Goal: Task Accomplishment & Management: Complete application form

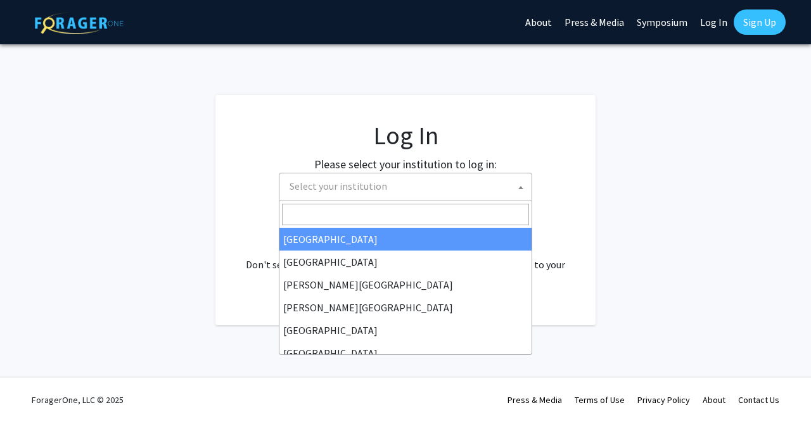
click at [378, 182] on span "Select your institution" at bounding box center [338, 186] width 98 height 13
select select "34"
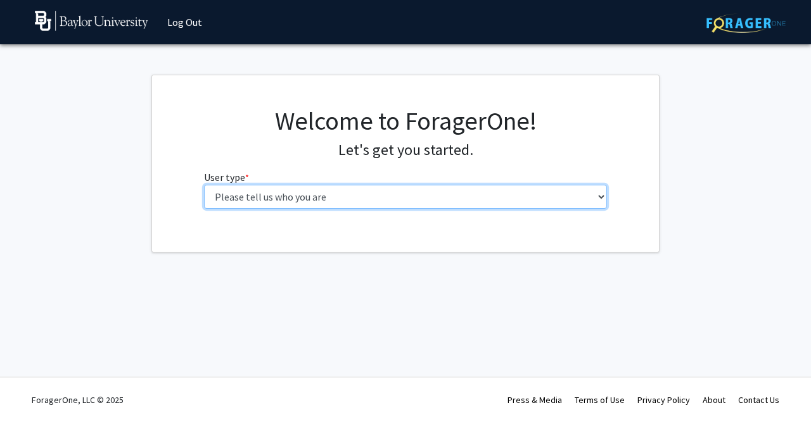
click at [204, 185] on select "Please tell us who you are Undergraduate Student Master's Student Doctoral Cand…" at bounding box center [405, 197] width 403 height 24
click option "Undergraduate Student" at bounding box center [0, 0] width 0 height 0
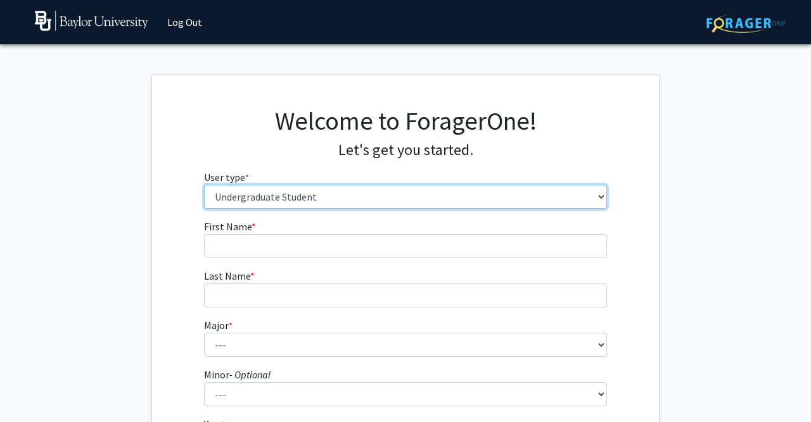
select select "6: adminAssistant"
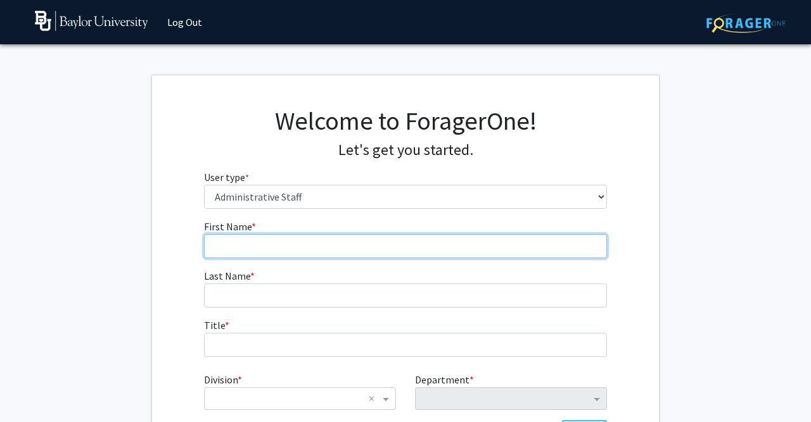
click at [414, 243] on input "First Name * required" at bounding box center [405, 246] width 403 height 24
type input "Jordan"
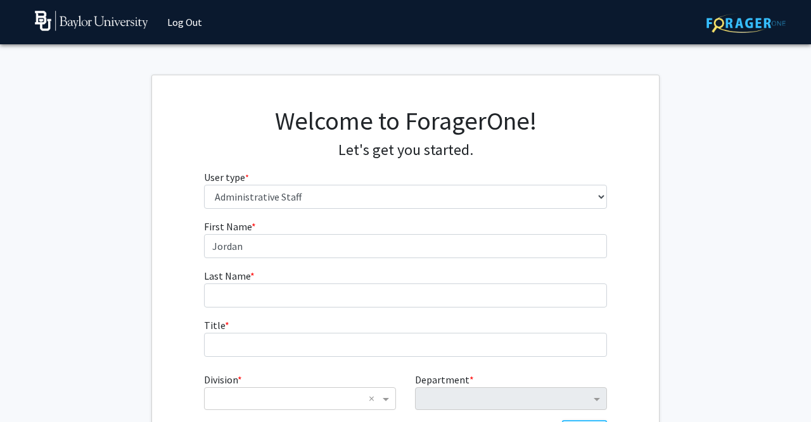
click at [372, 309] on form "First Name * required Jordan Last Name * required Title * required Division * ×…" at bounding box center [405, 337] width 403 height 236
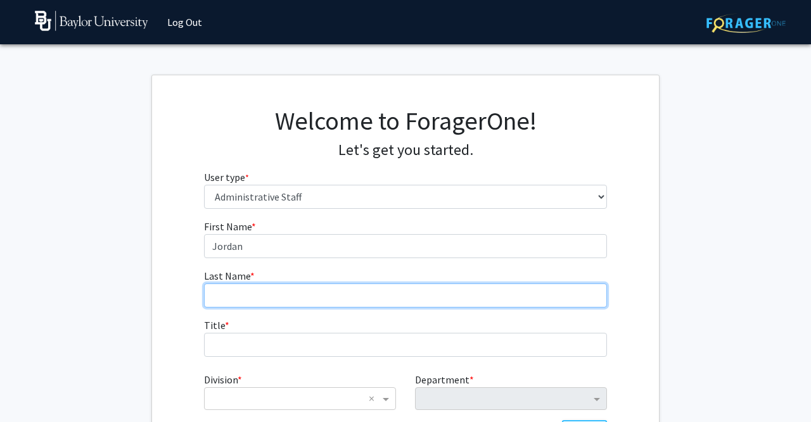
click at [377, 296] on input "Last Name * required" at bounding box center [405, 296] width 403 height 24
type input "Pitts"
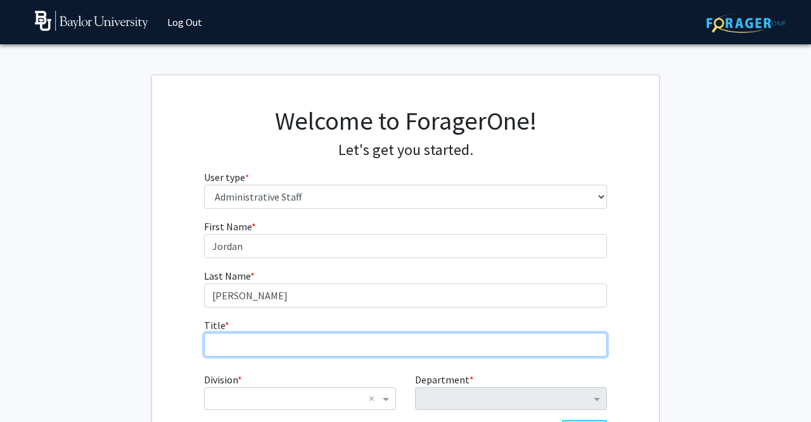
click at [317, 348] on input "Title * required" at bounding box center [405, 345] width 403 height 24
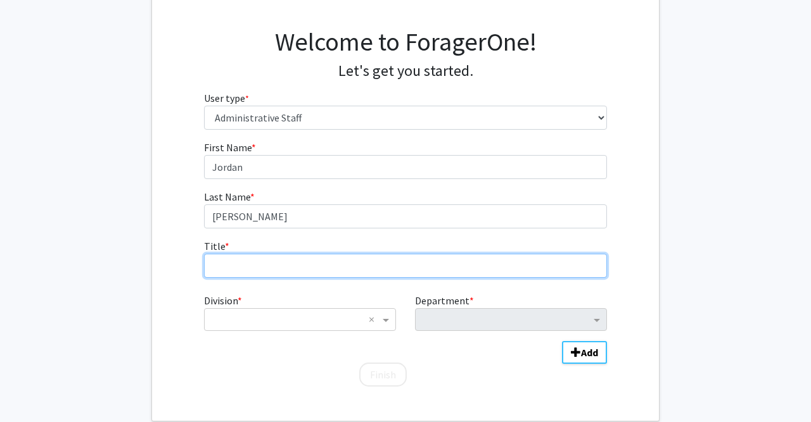
scroll to position [82, 0]
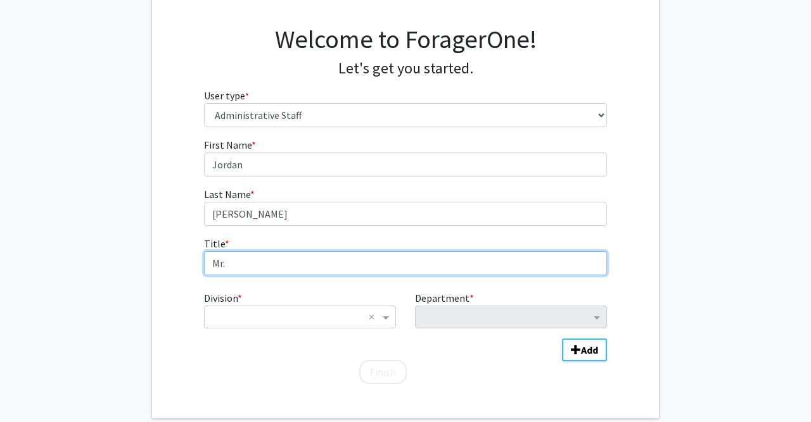
type input "Mr."
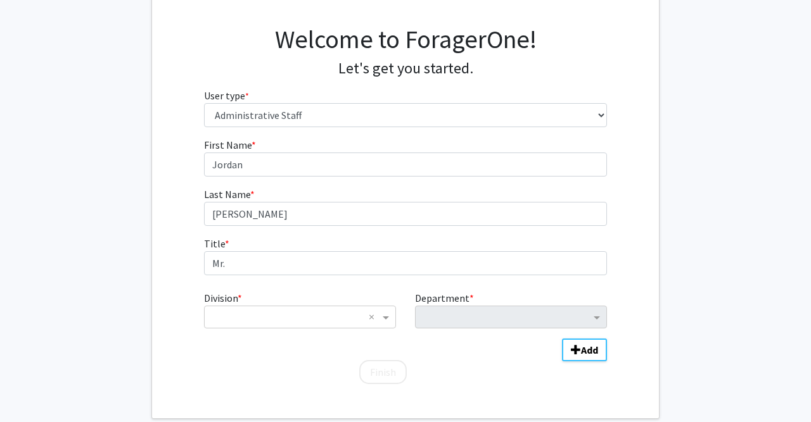
click at [297, 299] on div "Division * × ×" at bounding box center [299, 310] width 211 height 38
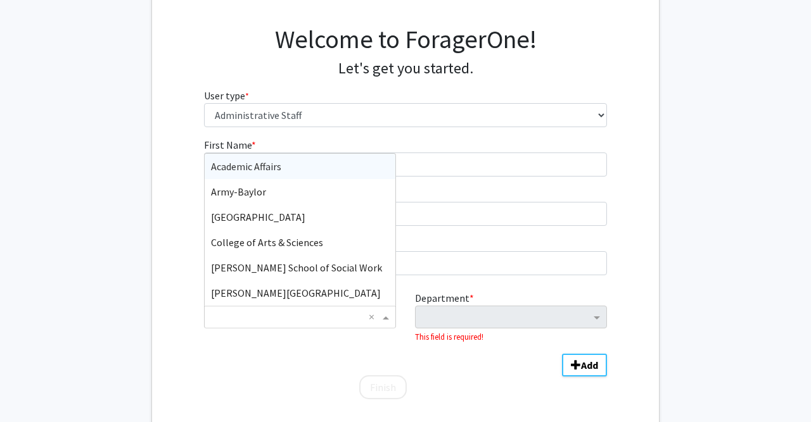
click at [293, 318] on input "Division" at bounding box center [287, 317] width 153 height 15
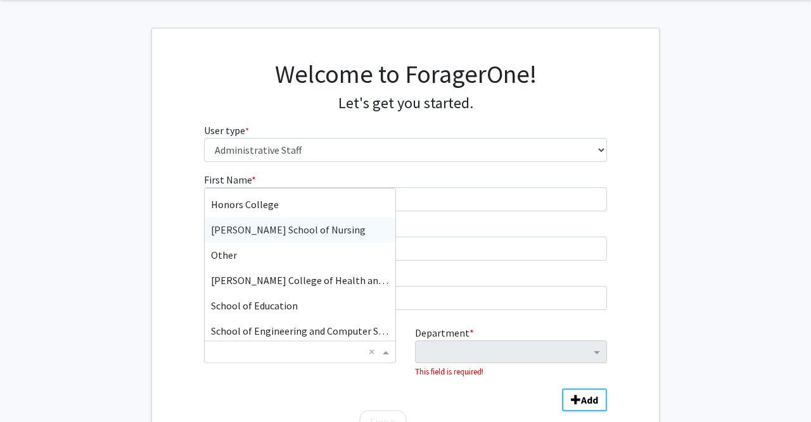
scroll to position [203, 0]
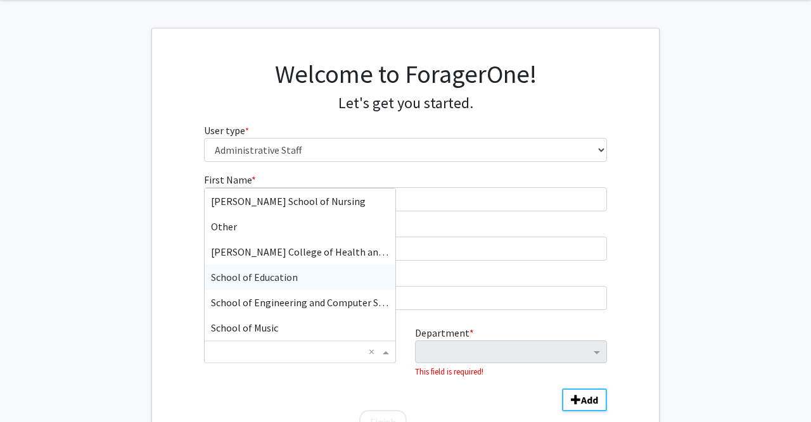
click at [267, 276] on span "School of Education" at bounding box center [254, 277] width 87 height 13
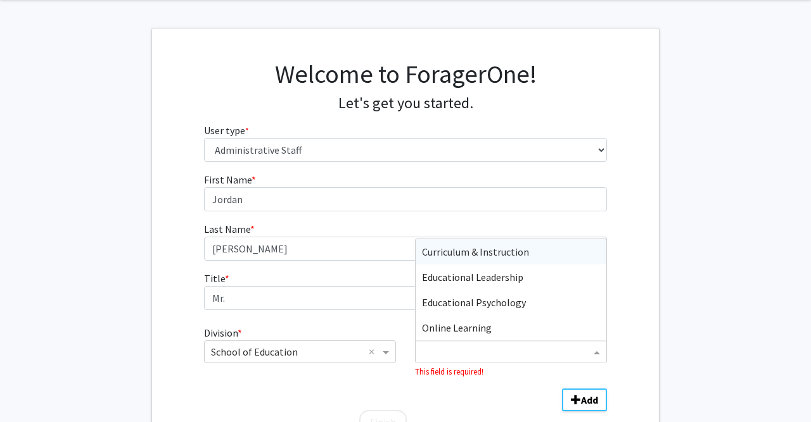
click at [467, 355] on input "Department" at bounding box center [506, 352] width 168 height 15
click at [329, 360] on div "× School of Education ×" at bounding box center [300, 352] width 192 height 23
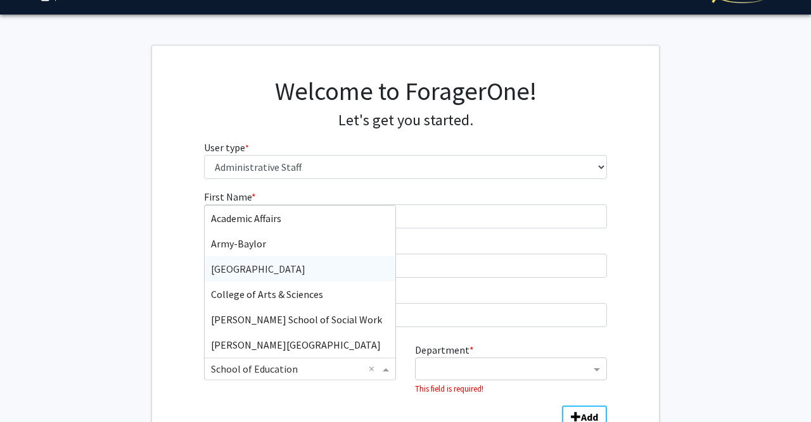
scroll to position [29, 0]
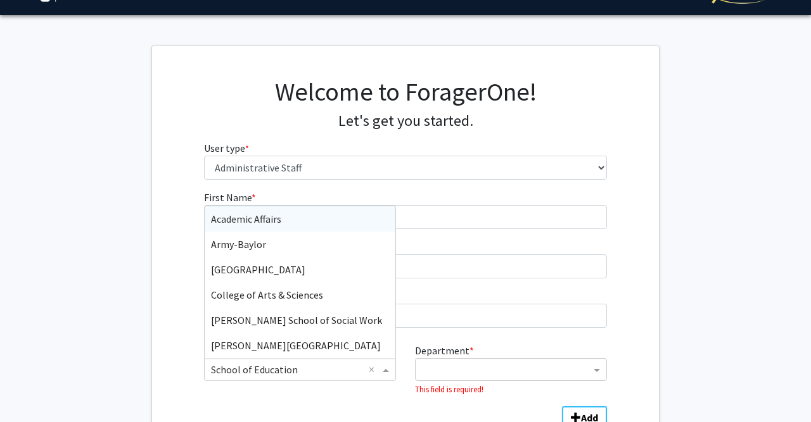
click at [346, 224] on div "Academic Affairs" at bounding box center [300, 218] width 191 height 25
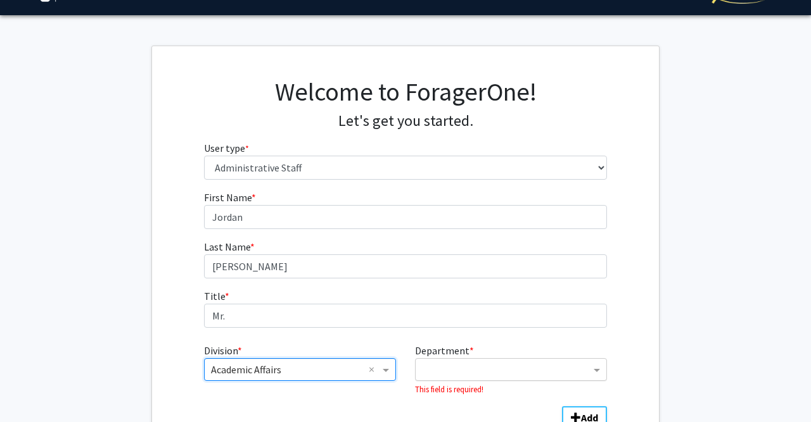
click at [500, 372] on input "Department" at bounding box center [506, 370] width 168 height 15
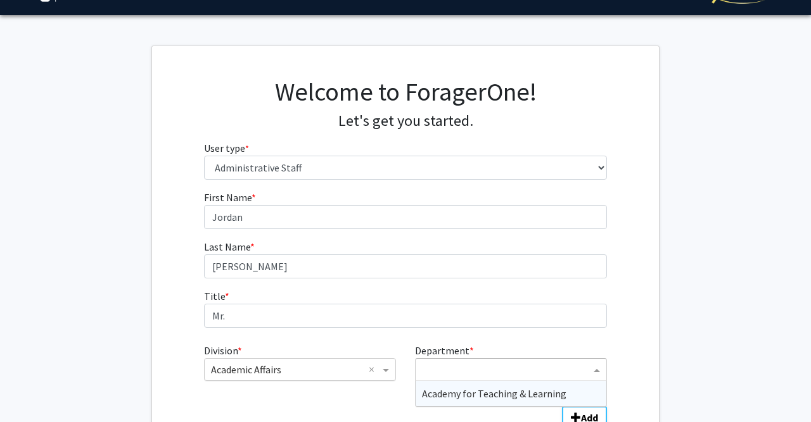
click at [355, 369] on input "Division" at bounding box center [287, 369] width 153 height 15
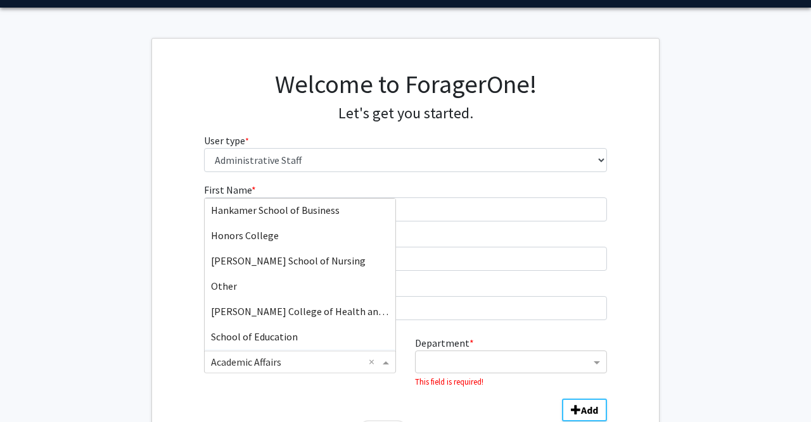
scroll to position [120, 0]
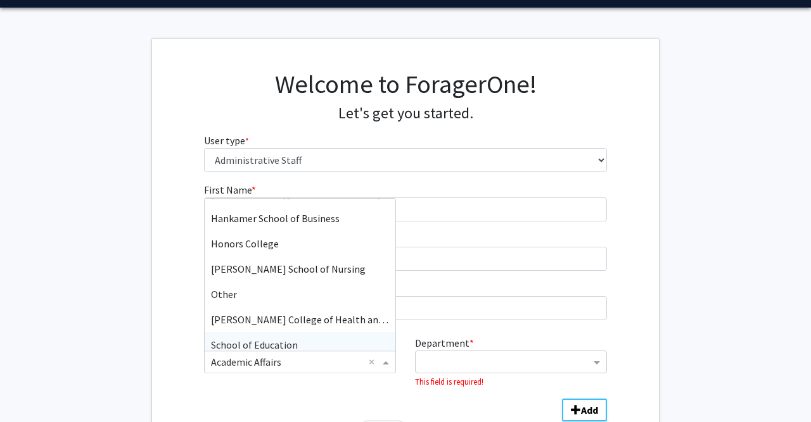
click at [360, 361] on input "Division" at bounding box center [287, 362] width 153 height 15
click at [368, 363] on div "Division" at bounding box center [300, 362] width 191 height 15
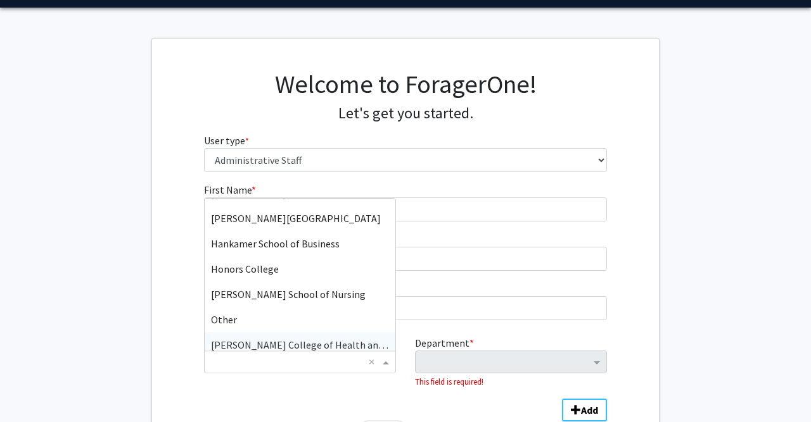
scroll to position [145, 0]
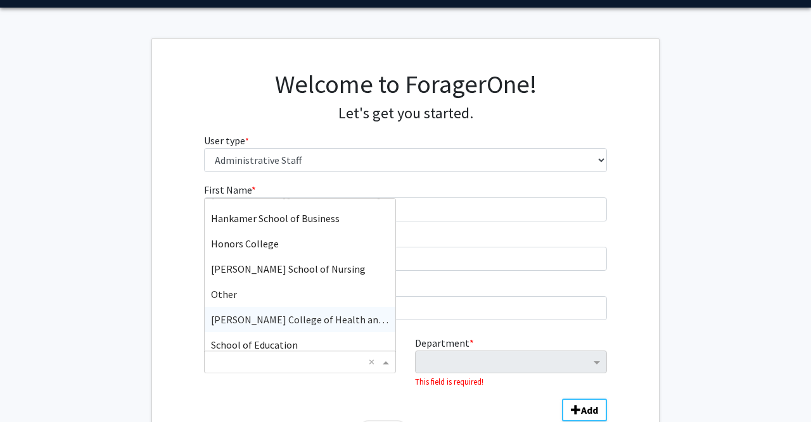
click at [444, 340] on div "Department * This field is required!" at bounding box center [510, 362] width 211 height 53
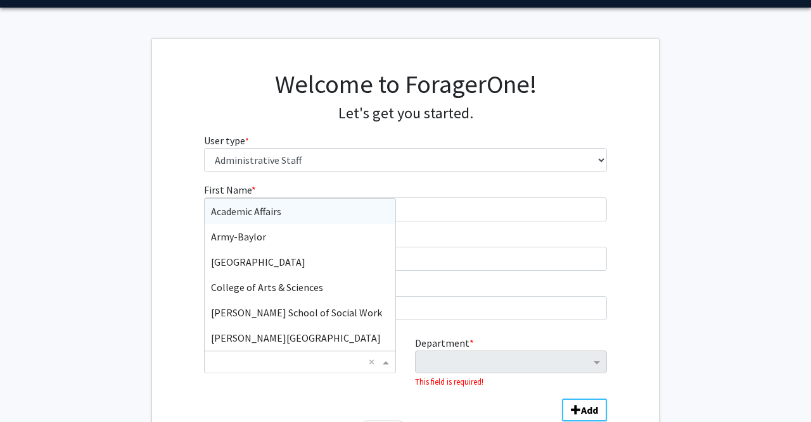
click at [368, 359] on div "Division" at bounding box center [300, 362] width 191 height 15
click at [732, 266] on fg-get-started "Welcome to ForagerOne! Let's get you started. User type * required Please tell …" at bounding box center [405, 258] width 811 height 441
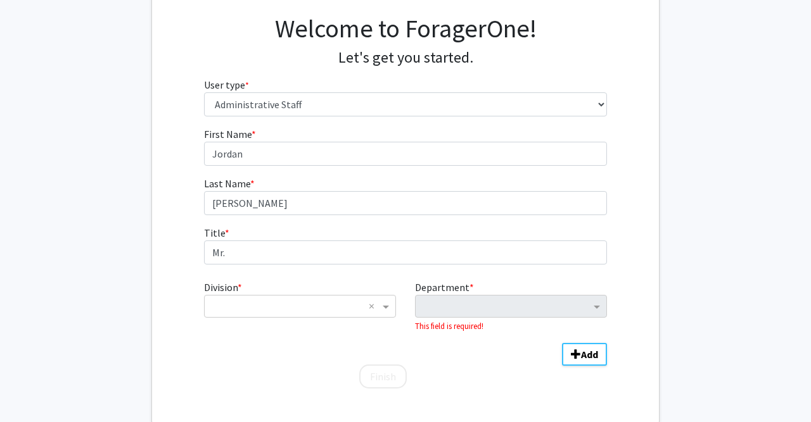
scroll to position [90, 0]
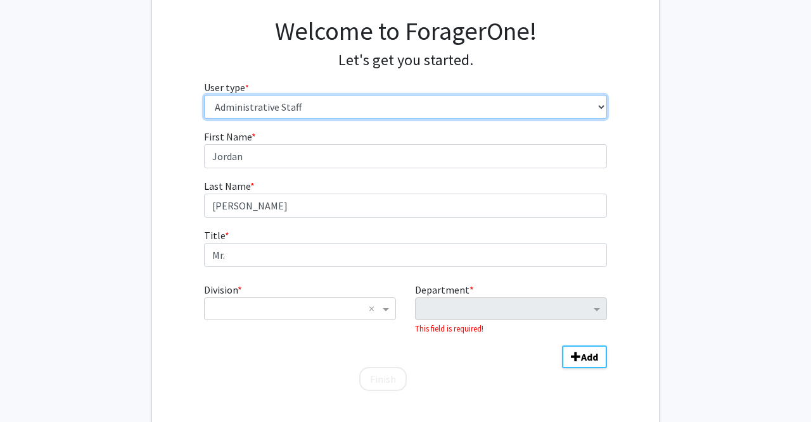
click at [204, 95] on select "Please tell us who you are Undergraduate Student Master's Student Doctoral Cand…" at bounding box center [405, 107] width 403 height 24
select select "1: undergrad"
click option "Undergraduate Student" at bounding box center [0, 0] width 0 height 0
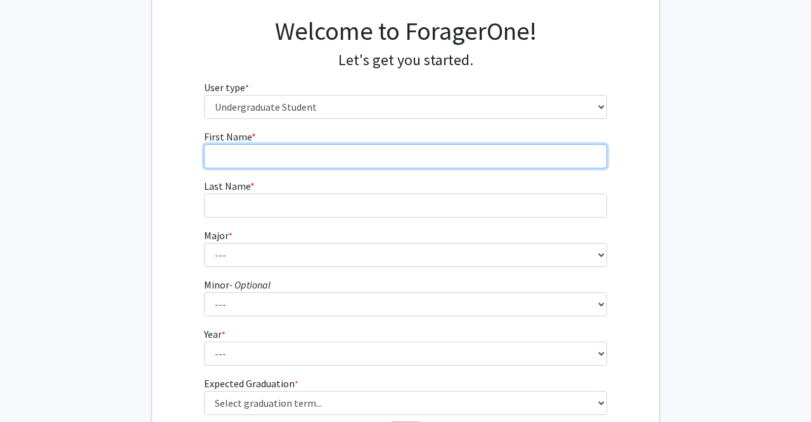
click at [348, 153] on input "First Name * required" at bounding box center [405, 156] width 403 height 24
type input "Jordan"
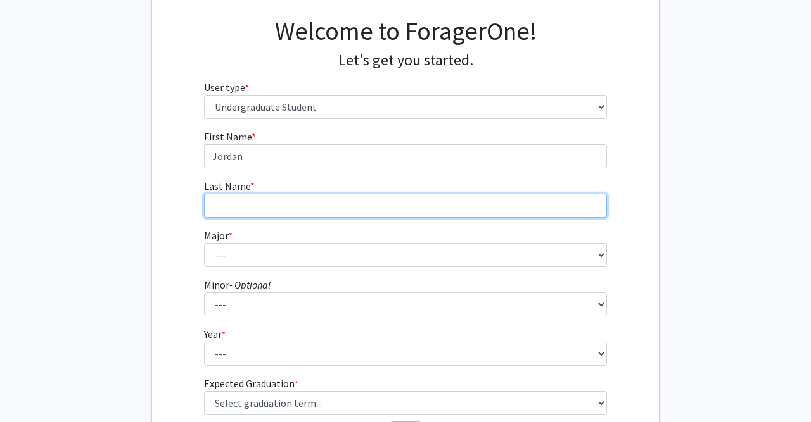
click at [334, 201] on input "Last Name * required" at bounding box center [405, 206] width 403 height 24
type input "Pitts"
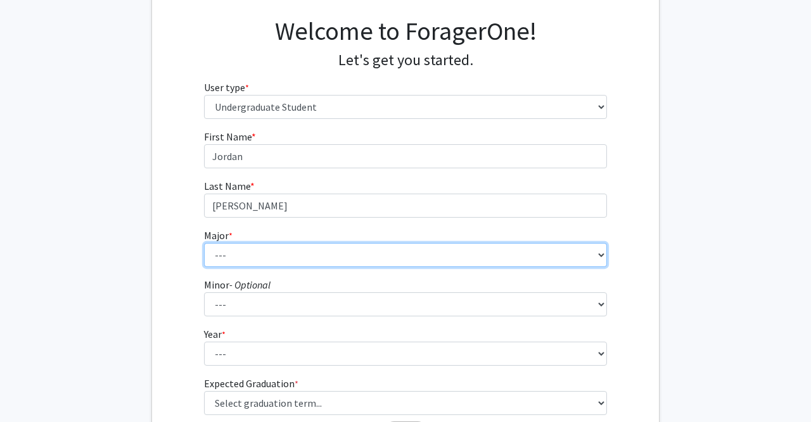
click at [204, 243] on select "--- Accounting American Studies Anthropology Apparel Design & Product Developme…" at bounding box center [405, 255] width 403 height 24
select select "14: 2679"
click option "Biochemistry" at bounding box center [0, 0] width 0 height 0
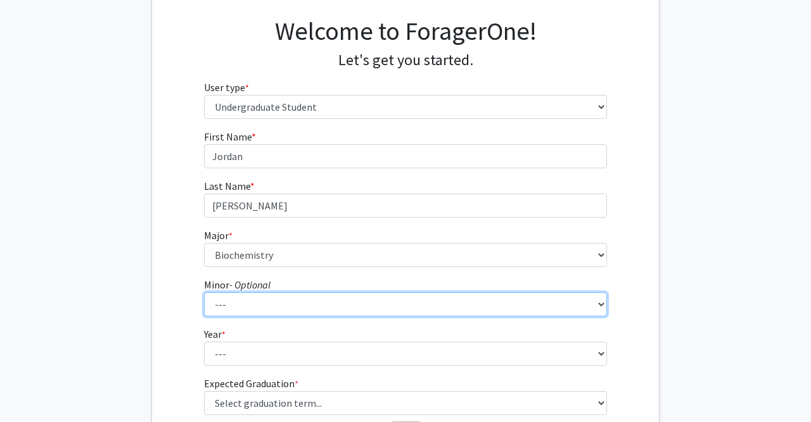
click at [204, 293] on select "--- Advertising American Sign Language American Studies Anthropology Apparel Me…" at bounding box center [405, 305] width 403 height 24
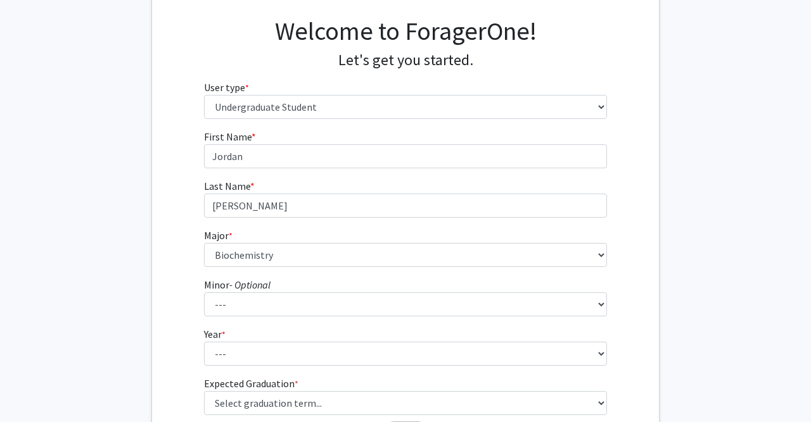
click at [704, 267] on fg-get-started "Welcome to ForagerOne! Let's get you started. User type * required Please tell …" at bounding box center [405, 233] width 811 height 496
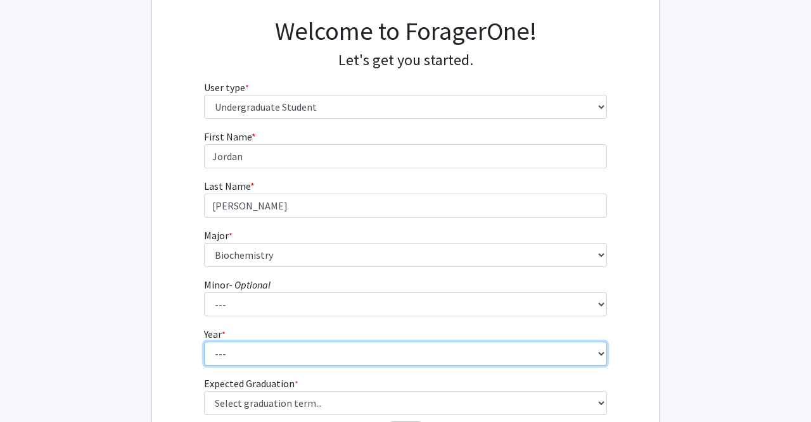
click at [204, 342] on select "--- First-year Sophomore Junior Senior Postbaccalaureate Certificate" at bounding box center [405, 354] width 403 height 24
select select "2: sophomore"
click option "Sophomore" at bounding box center [0, 0] width 0 height 0
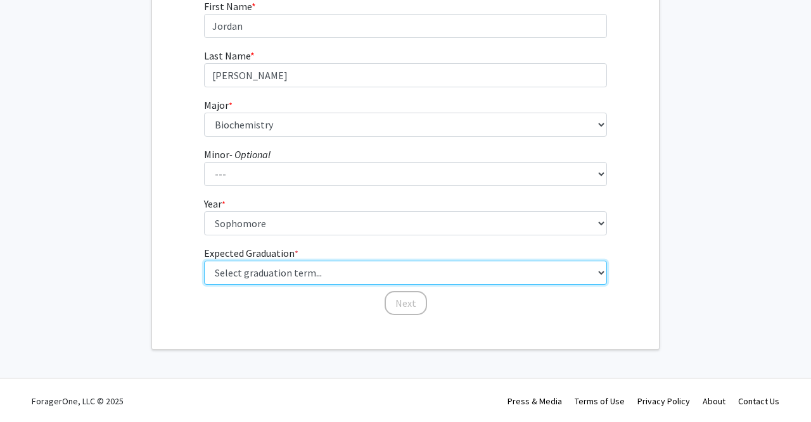
click at [204, 261] on select "Select graduation term... Spring 2025 Summer 2025 Fall 2025 Winter 2025 Spring …" at bounding box center [405, 273] width 403 height 24
click option "Summer 2028" at bounding box center [0, 0] width 0 height 0
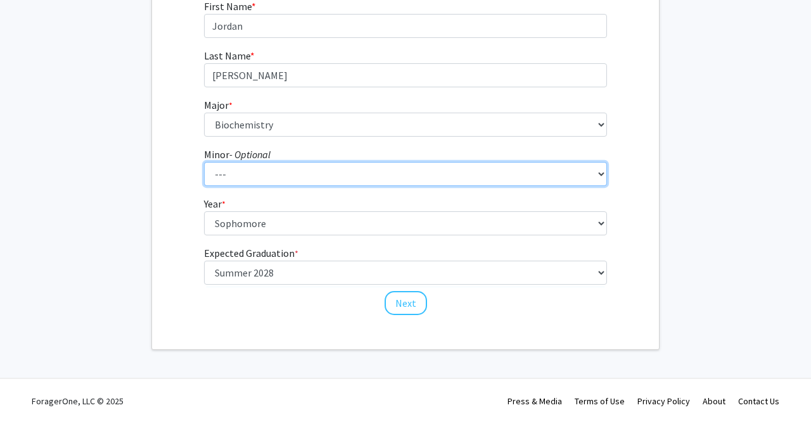
click at [204, 162] on select "--- Advertising American Sign Language American Studies Anthropology Apparel Me…" at bounding box center [405, 174] width 403 height 24
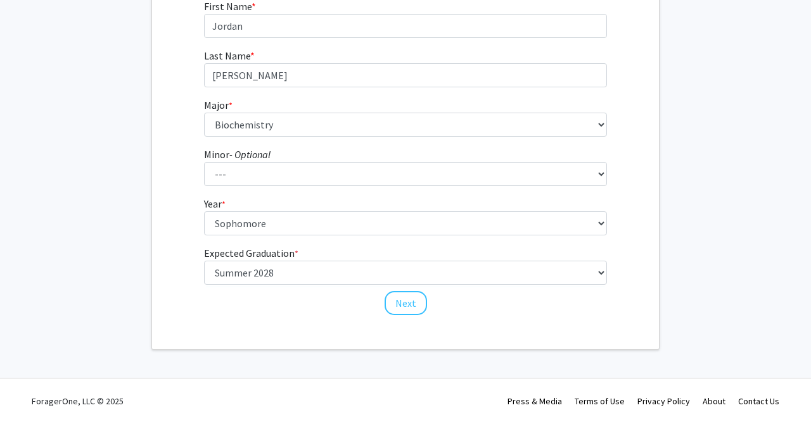
click at [439, 148] on fg-select "Minor - Optional --- Advertising American Sign Language American Studies Anthro…" at bounding box center [405, 166] width 403 height 39
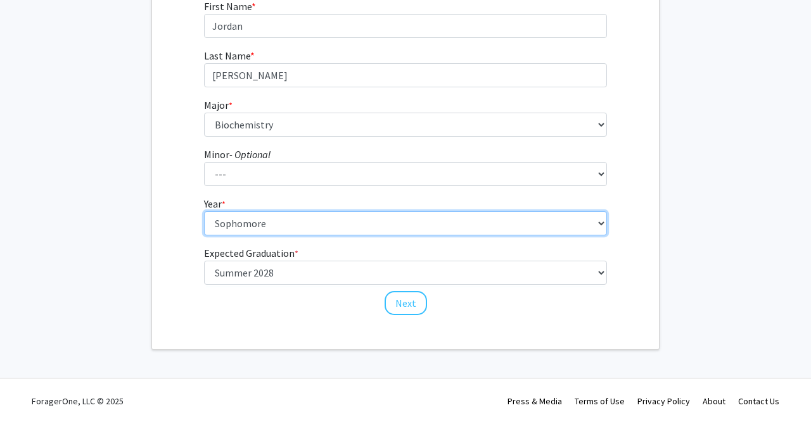
click at [204, 212] on select "--- First-year Sophomore Junior Senior Postbaccalaureate Certificate" at bounding box center [405, 224] width 403 height 24
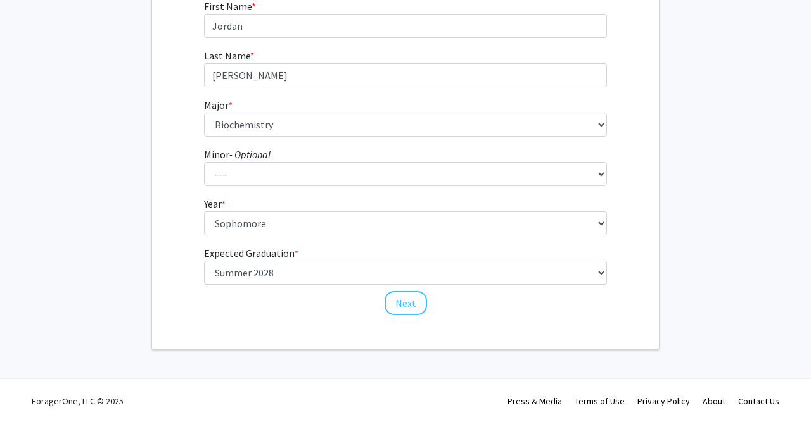
click at [436, 186] on form "First Name * required Jordan Last Name * required Pitts Major * required --- Ac…" at bounding box center [405, 151] width 403 height 305
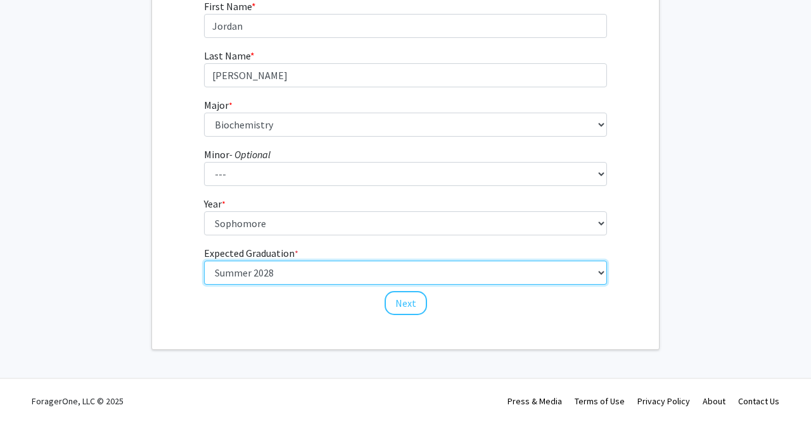
click at [204, 261] on select "Select graduation term... Spring 2025 Summer 2025 Fall 2025 Winter 2025 Spring …" at bounding box center [405, 273] width 403 height 24
click option "Summer 2028" at bounding box center [0, 0] width 0 height 0
click at [204, 261] on select "Select graduation term... Spring 2025 Summer 2025 Fall 2025 Winter 2025 Spring …" at bounding box center [405, 273] width 403 height 24
select select "13: spring_2028"
click option "Spring 2028" at bounding box center [0, 0] width 0 height 0
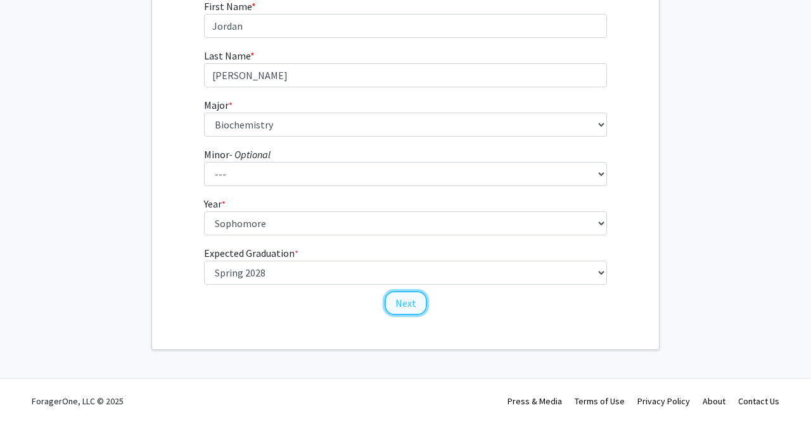
click at [400, 305] on button "Next" at bounding box center [405, 303] width 42 height 24
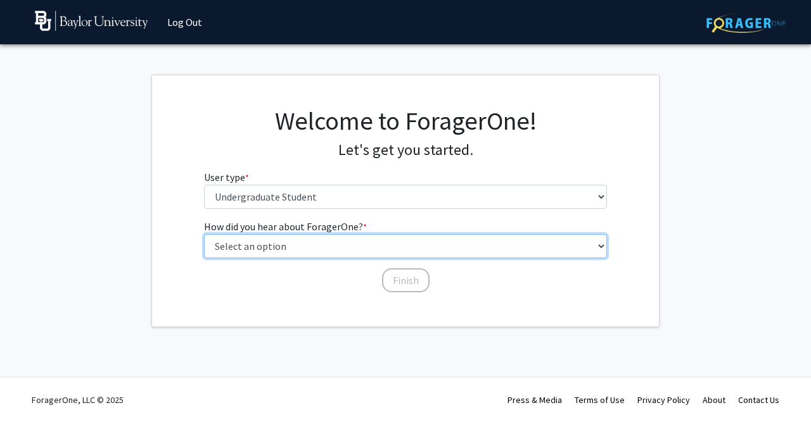
click at [204, 234] on select "Select an option Peer/student recommendation Faculty/staff recommendation Unive…" at bounding box center [405, 246] width 403 height 24
select select "3: university_website"
click option "University website" at bounding box center [0, 0] width 0 height 0
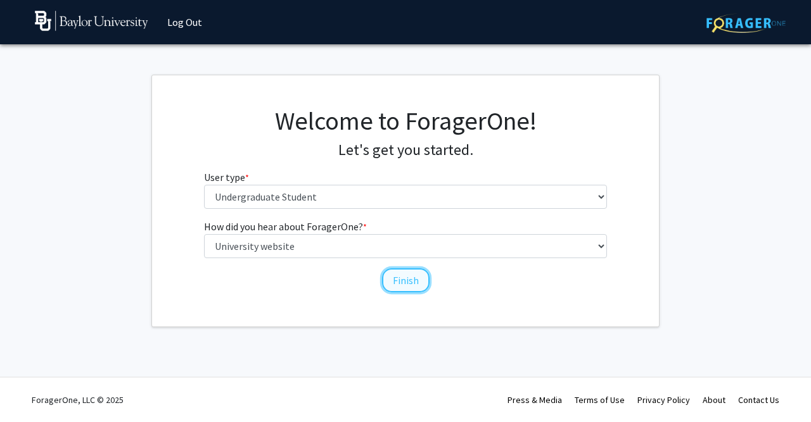
click at [417, 278] on button "Finish" at bounding box center [406, 281] width 48 height 24
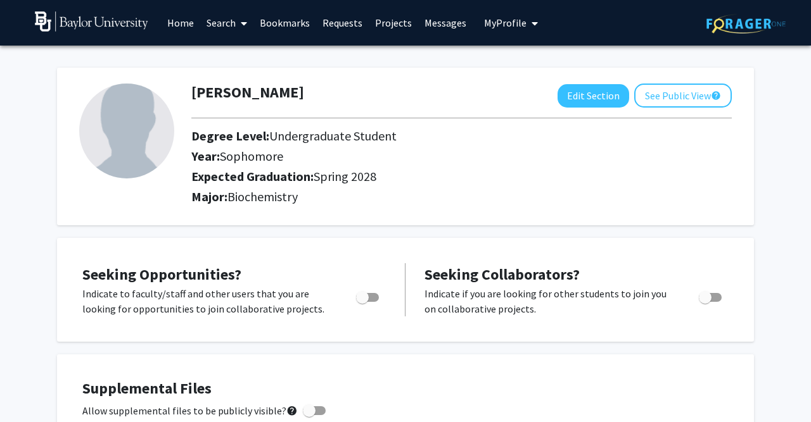
click at [181, 27] on link "Home" at bounding box center [180, 23] width 39 height 44
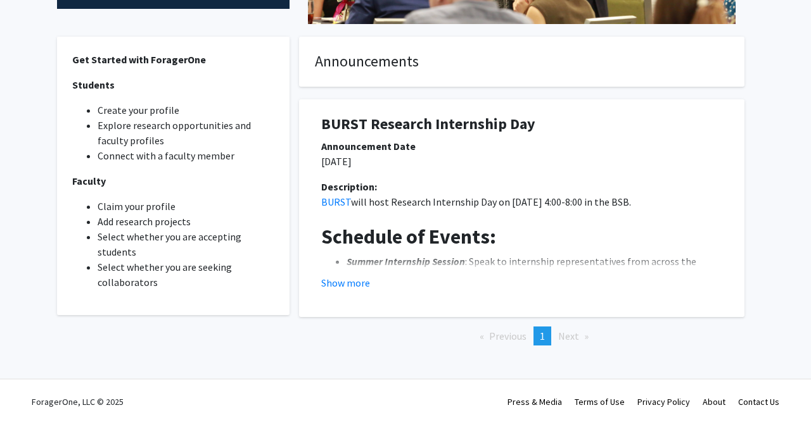
scroll to position [321, 0]
click at [663, 164] on p "09/19/2025" at bounding box center [521, 162] width 401 height 15
click at [663, 165] on p "09/19/2025" at bounding box center [521, 162] width 401 height 15
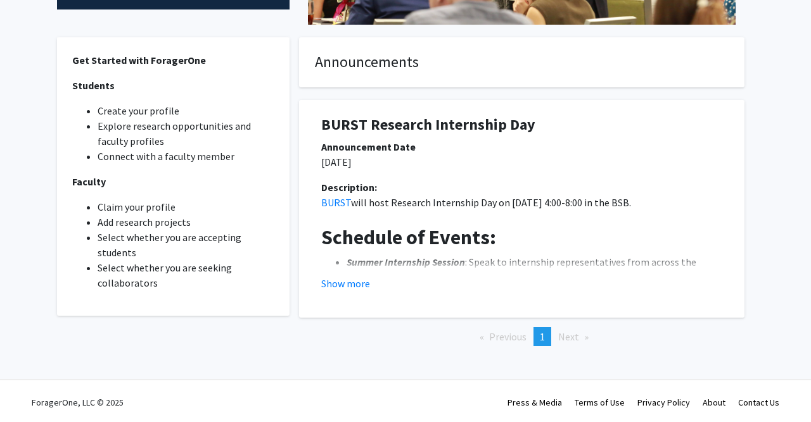
click at [663, 165] on p "09/19/2025" at bounding box center [521, 162] width 401 height 15
click at [663, 164] on p "09/19/2025" at bounding box center [521, 162] width 401 height 15
click at [706, 189] on div "Description:" at bounding box center [521, 187] width 401 height 15
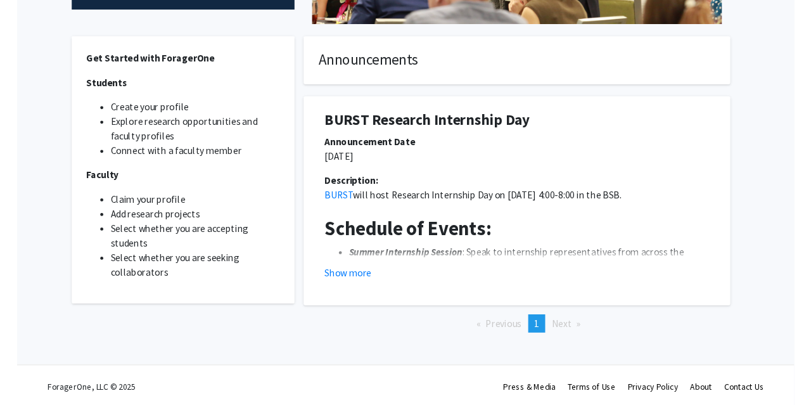
scroll to position [320, 0]
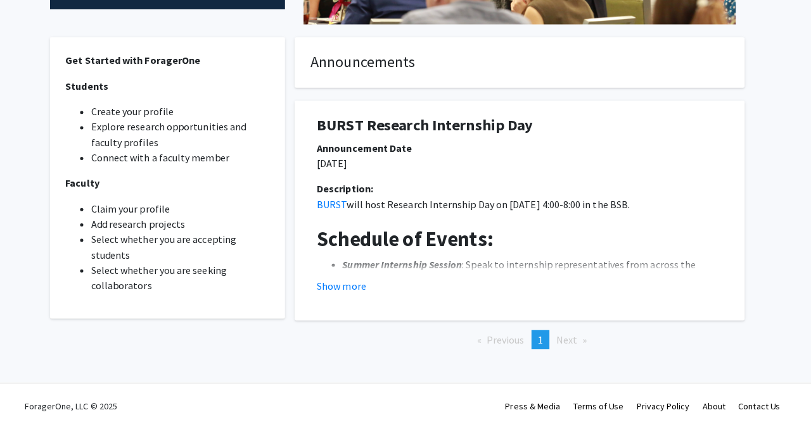
click at [724, 125] on div "BURST Research Internship Day" at bounding box center [522, 128] width 420 height 23
click at [724, 135] on div "BURST Research Internship Day" at bounding box center [522, 128] width 420 height 23
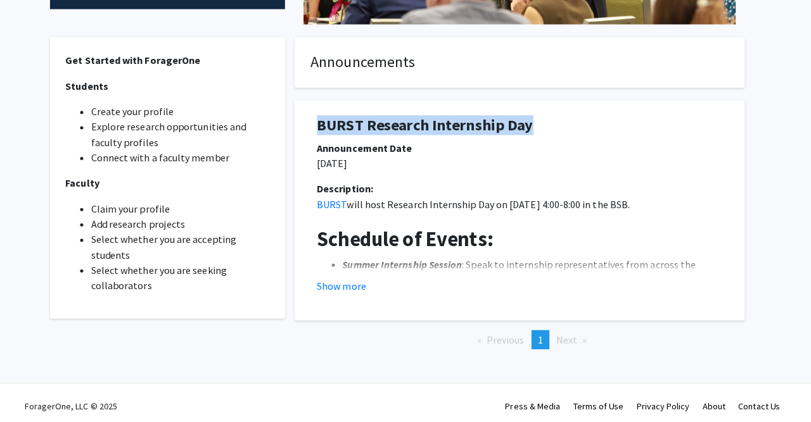
drag, startPoint x: 322, startPoint y: 127, endPoint x: 561, endPoint y: 119, distance: 238.9
click at [561, 119] on h1 "BURST Research Internship Day" at bounding box center [521, 126] width 401 height 18
copy h1 "BURST Research Internship Day"
drag, startPoint x: 97, startPoint y: 207, endPoint x: 178, endPoint y: 201, distance: 81.3
click at [178, 201] on li "Claim your profile" at bounding box center [186, 207] width 177 height 15
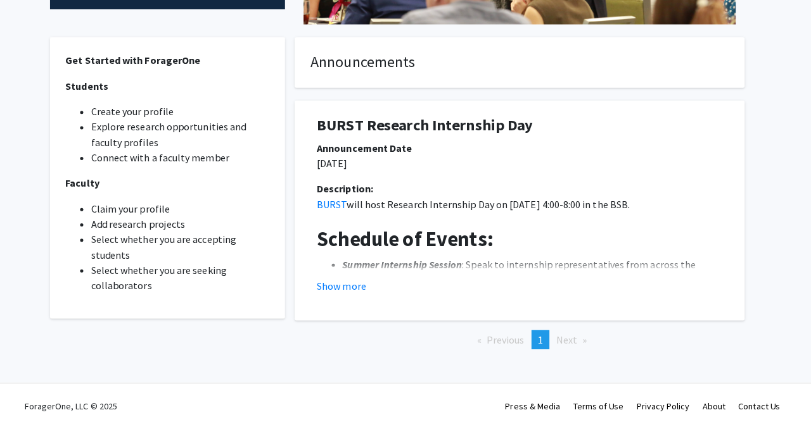
click at [160, 213] on li "Claim your profile" at bounding box center [186, 207] width 177 height 15
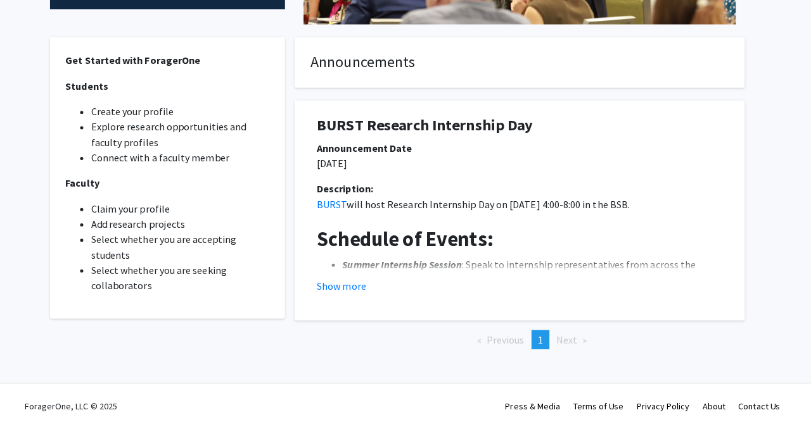
click at [785, 348] on fg-internal-home-page "Welcome to ForagerOne ForagerOne provides an entry point into our institution’s…" at bounding box center [405, 56] width 811 height 663
